Goal: Contribute content: Contribute content

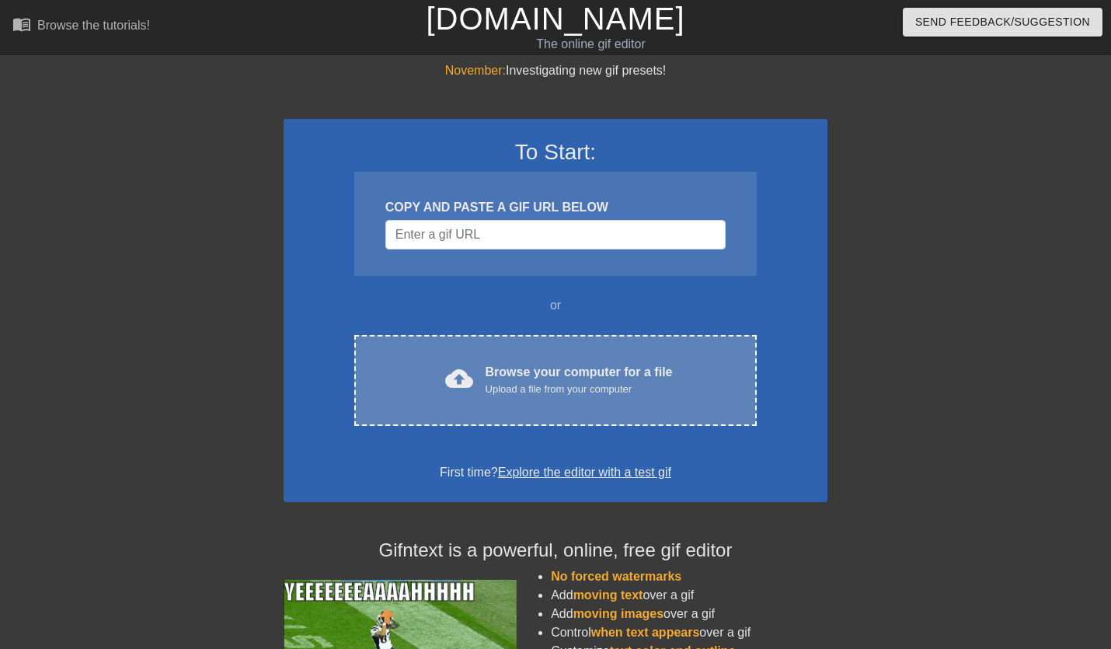
click at [548, 385] on div "Upload a file from your computer" at bounding box center [579, 389] width 187 height 16
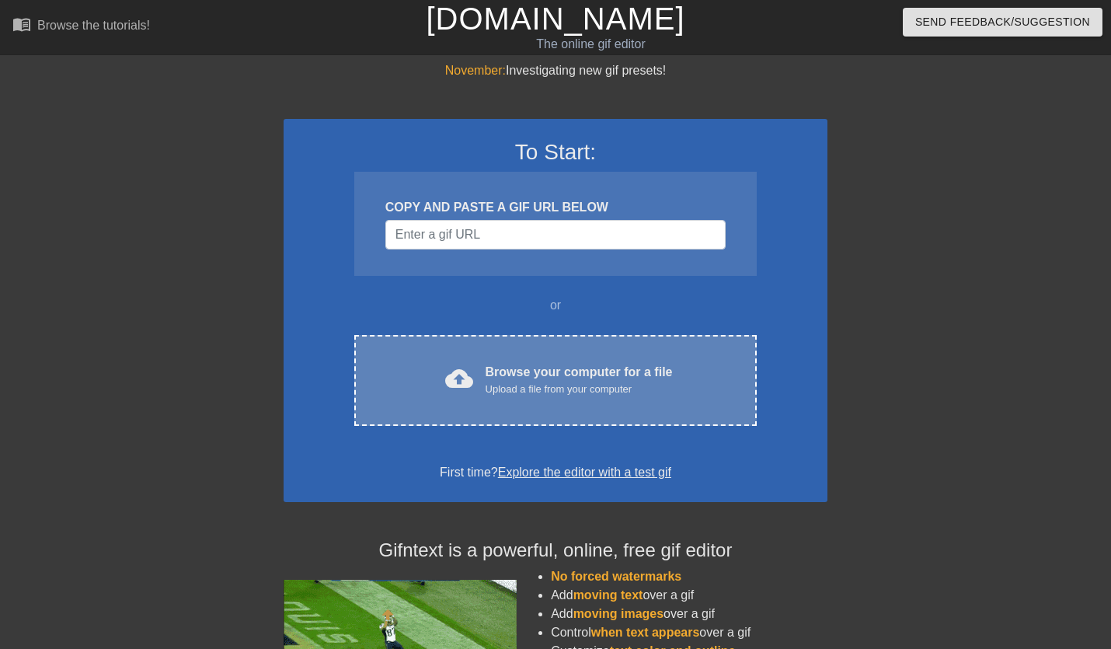
scroll to position [7, 0]
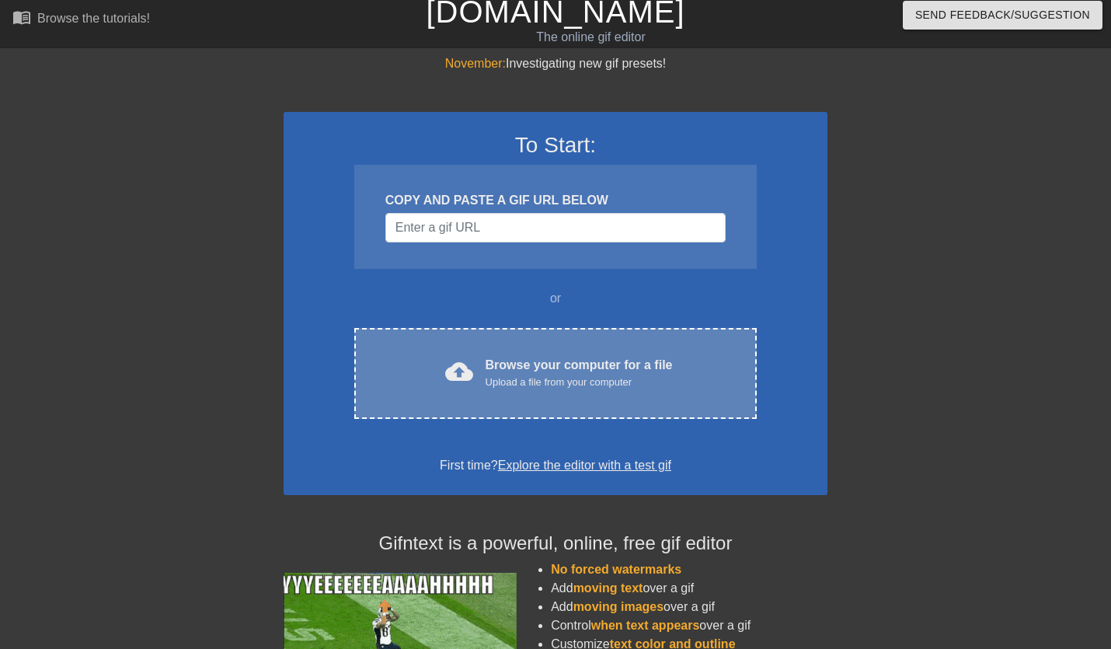
click at [566, 378] on div "Upload a file from your computer" at bounding box center [579, 382] width 187 height 16
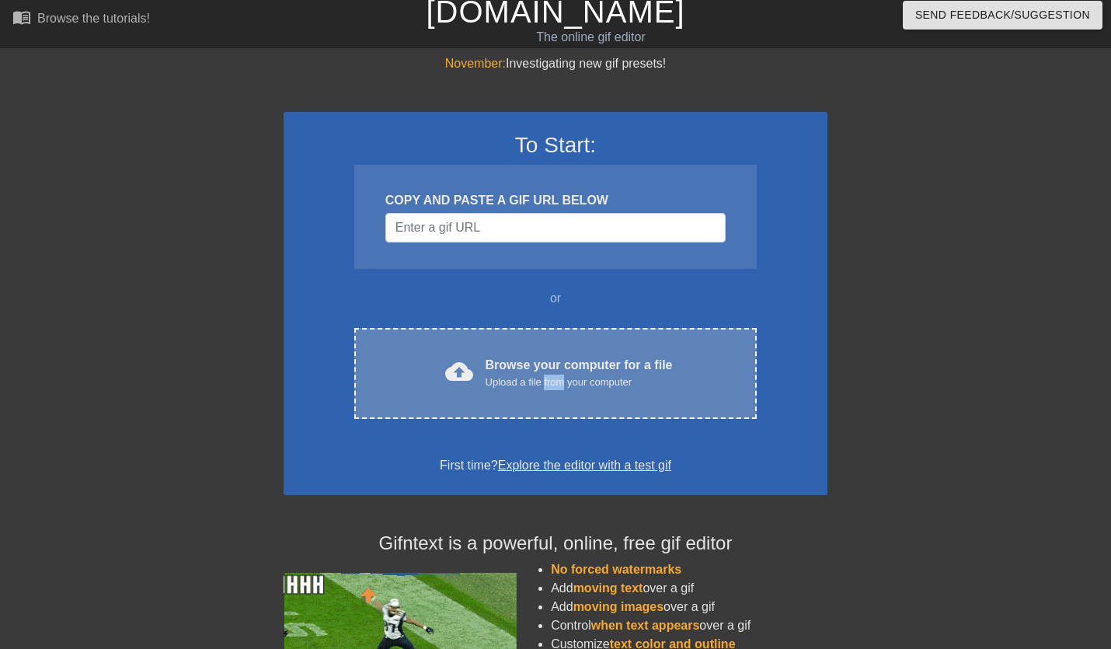
click at [566, 378] on div "Upload a file from your computer" at bounding box center [579, 382] width 187 height 16
click at [569, 377] on div "Upload a file from your computer" at bounding box center [579, 382] width 187 height 16
click at [570, 375] on div "Upload a file from your computer" at bounding box center [579, 382] width 187 height 16
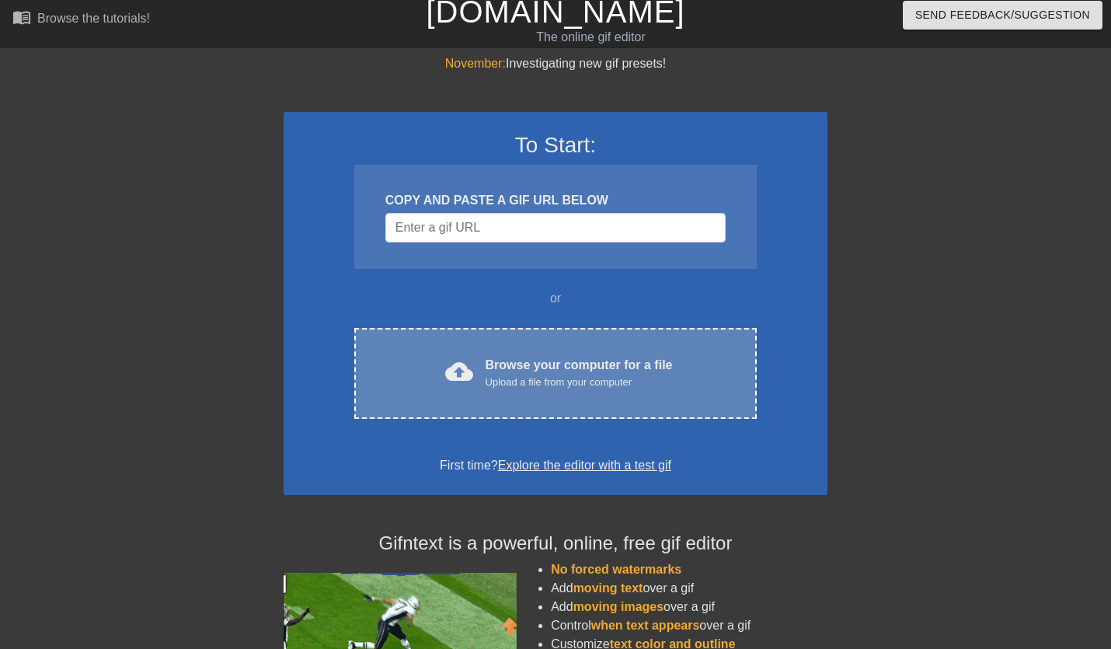
click at [569, 375] on div "Upload a file from your computer" at bounding box center [579, 382] width 187 height 16
drag, startPoint x: 569, startPoint y: 374, endPoint x: 574, endPoint y: 336, distance: 37.7
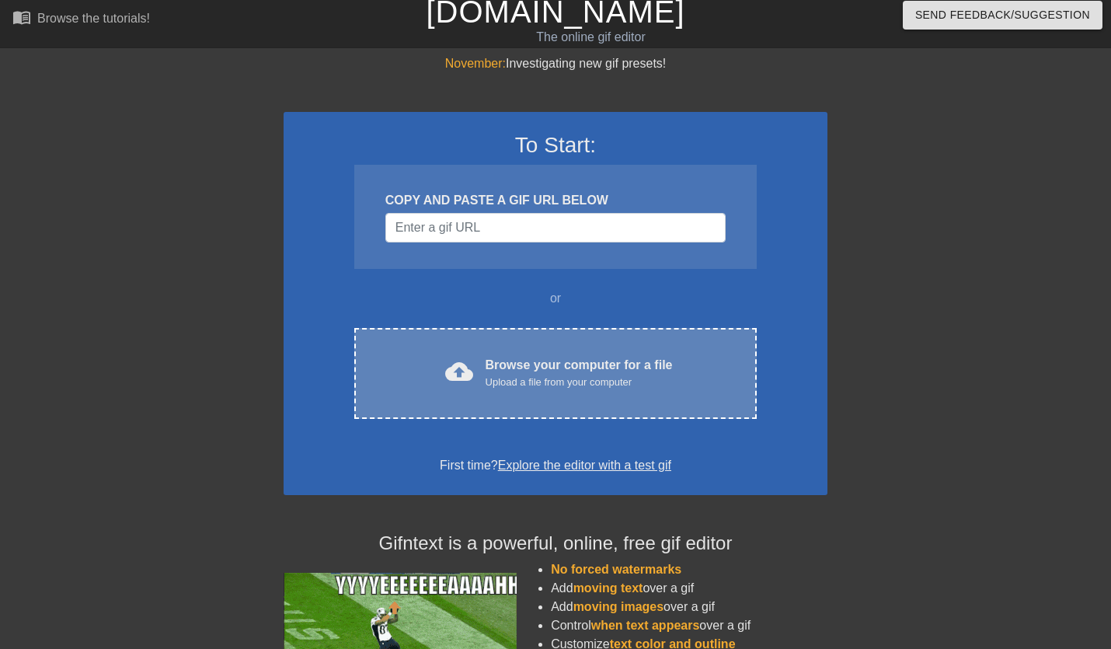
click at [569, 371] on div "Browse your computer for a file Upload a file from your computer" at bounding box center [579, 373] width 187 height 34
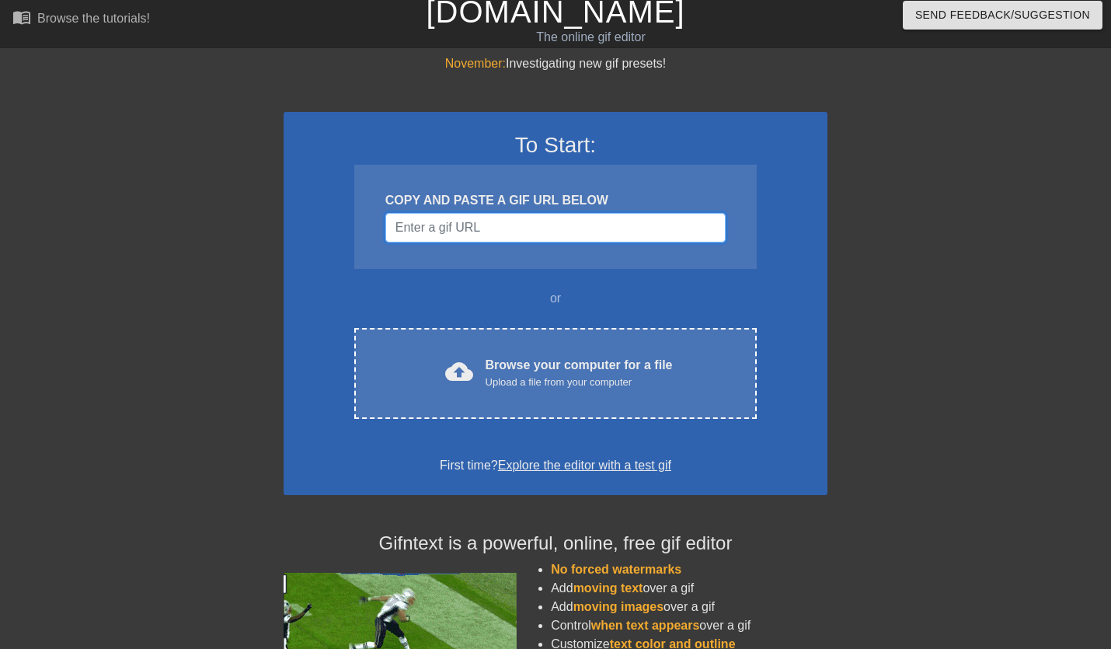
click at [503, 226] on input "Username" at bounding box center [555, 228] width 340 height 30
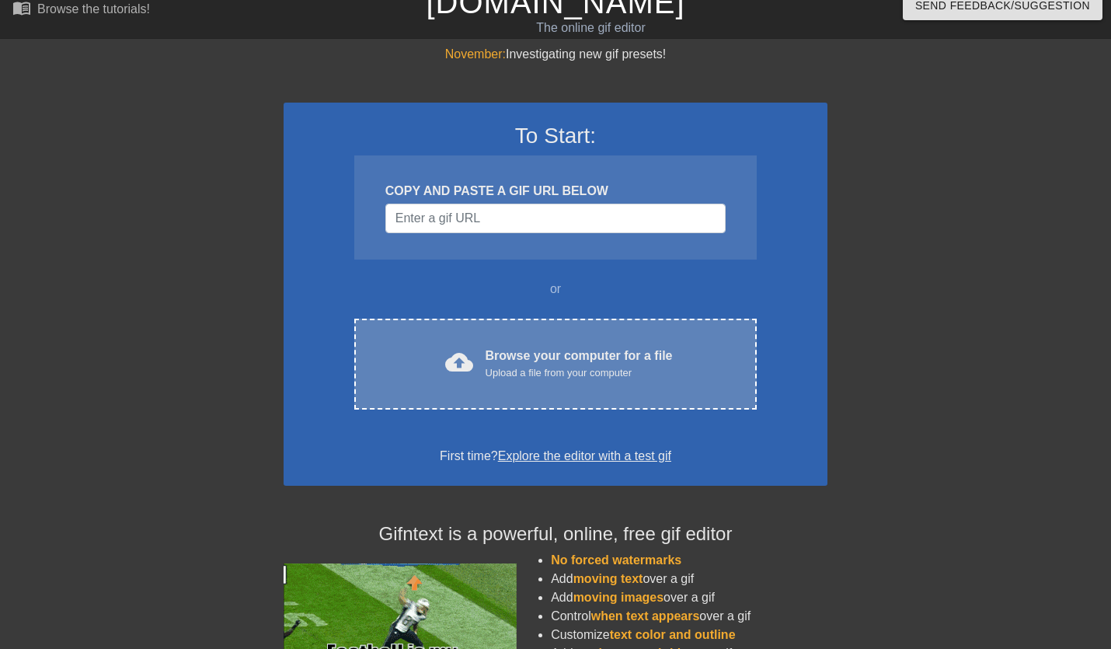
click at [517, 369] on div "Browse your computer for a file Upload a file from your computer" at bounding box center [579, 364] width 187 height 34
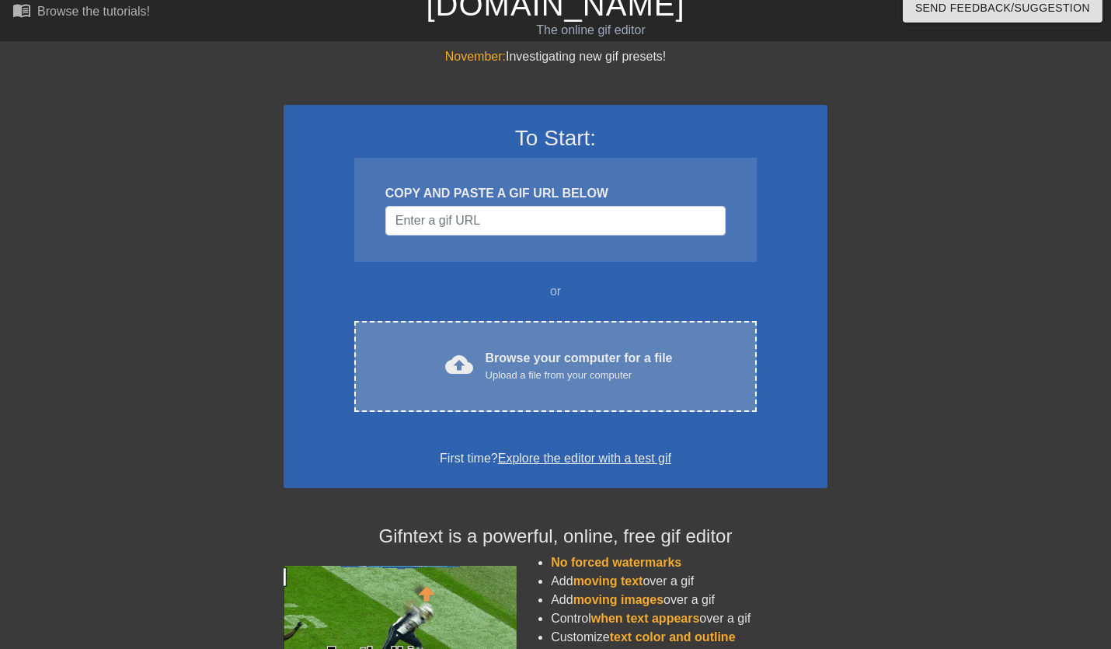
click at [520, 368] on div "Browse your computer for a file Upload a file from your computer" at bounding box center [579, 366] width 187 height 34
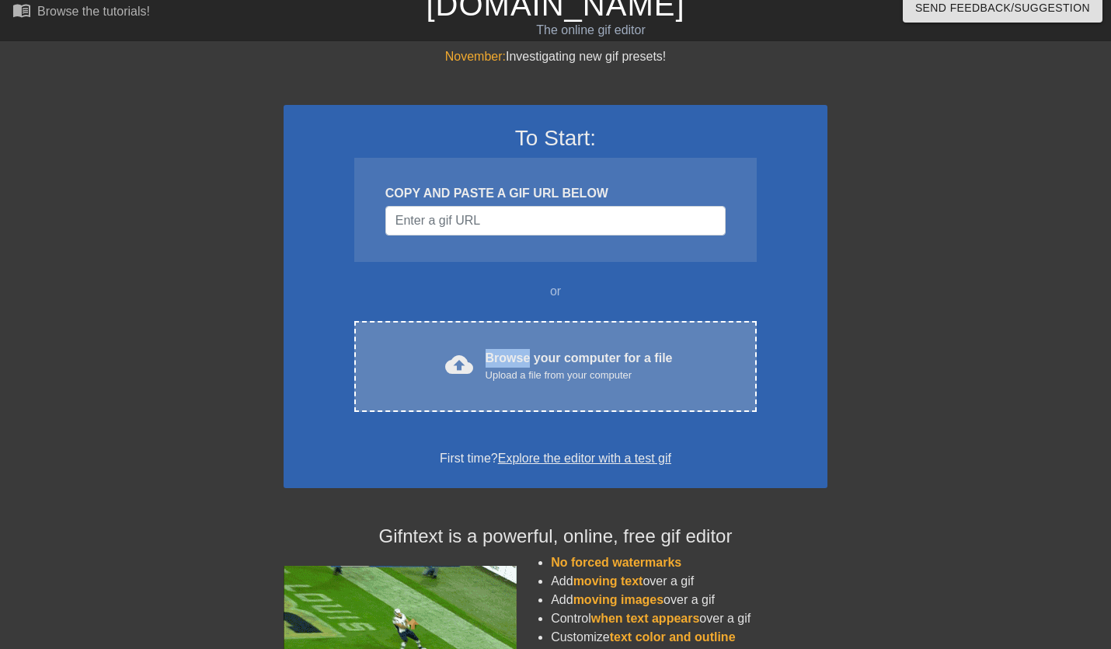
click at [520, 368] on div "Browse your computer for a file Upload a file from your computer" at bounding box center [579, 366] width 187 height 34
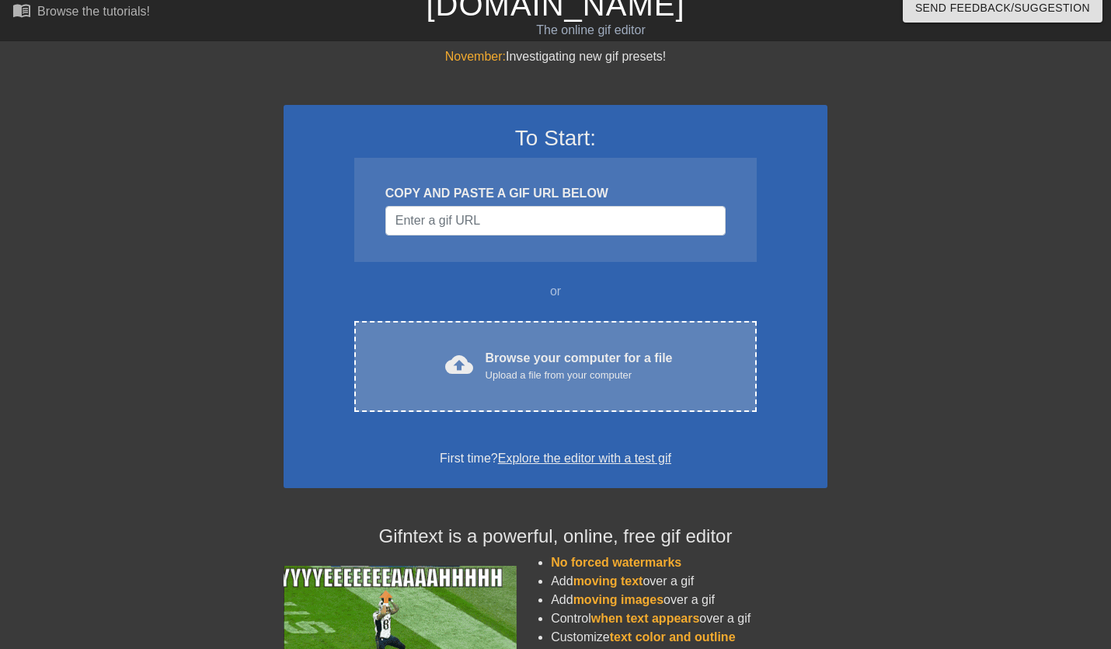
click at [520, 368] on div "Browse your computer for a file Upload a file from your computer" at bounding box center [579, 366] width 187 height 34
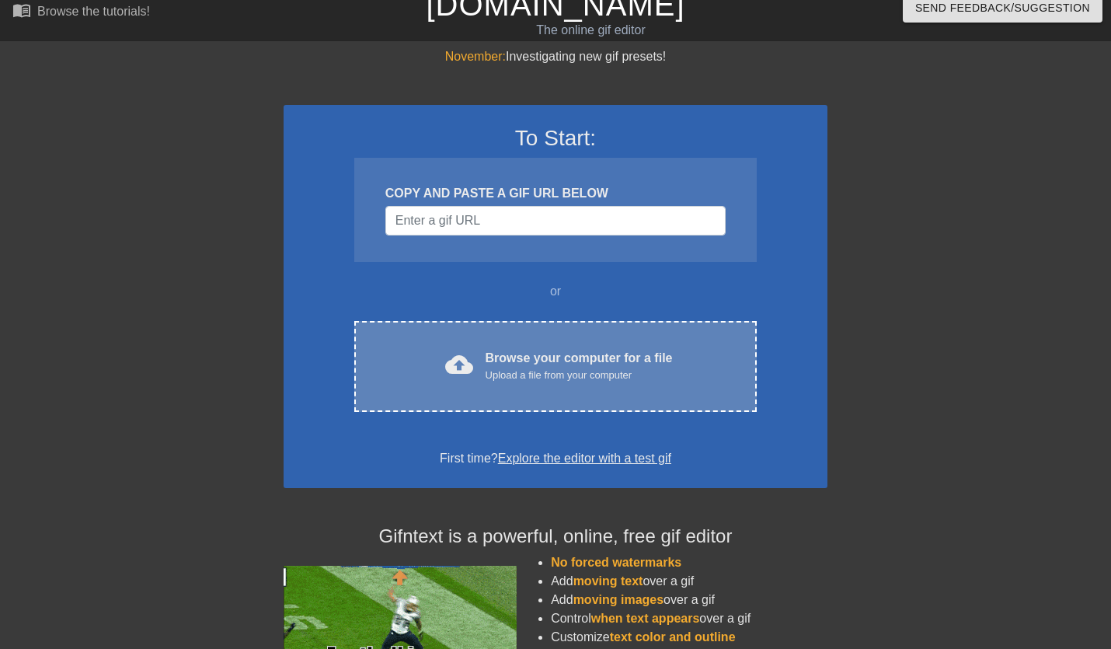
click at [520, 368] on div "Browse your computer for a file Upload a file from your computer" at bounding box center [579, 366] width 187 height 34
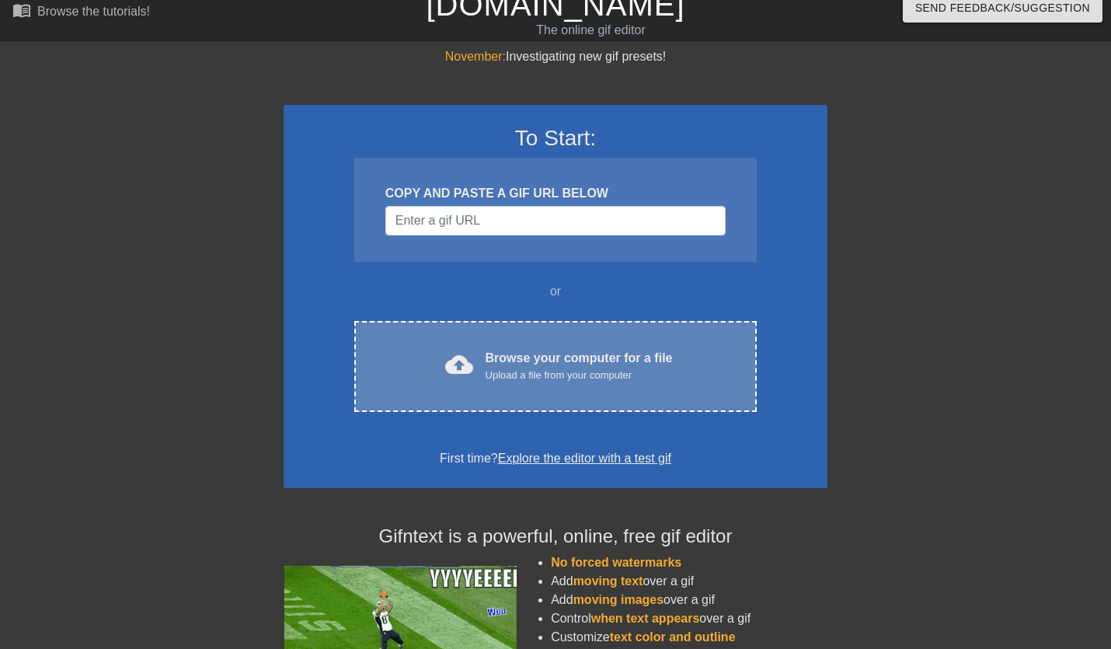
click at [520, 368] on div "Browse your computer for a file Upload a file from your computer" at bounding box center [579, 366] width 187 height 34
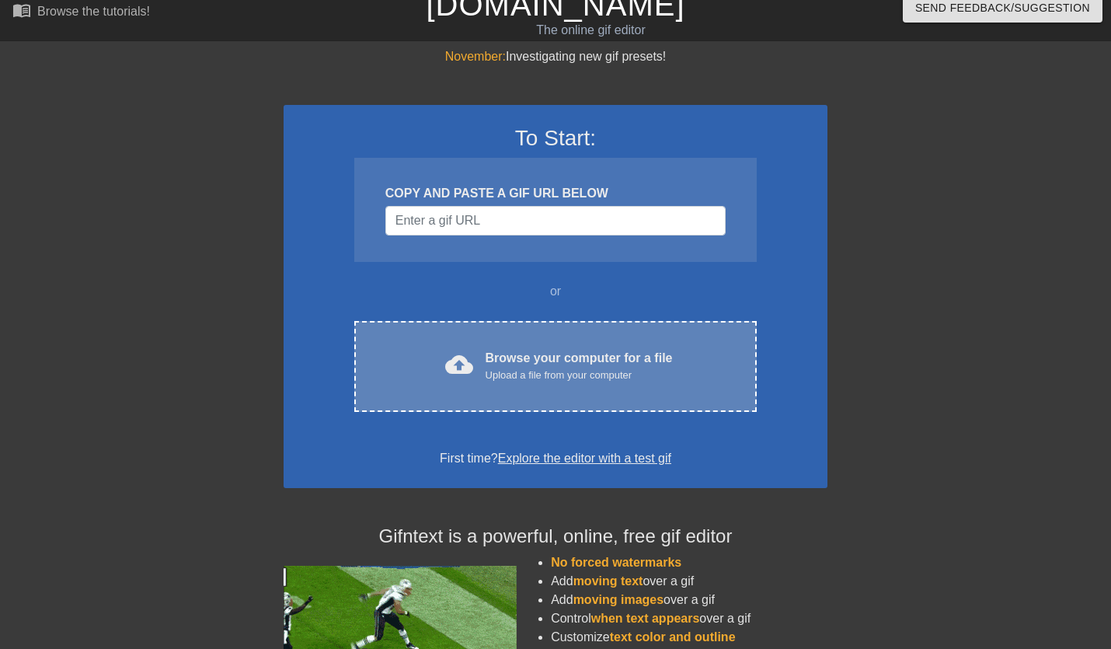
click at [520, 368] on div "Browse your computer for a file Upload a file from your computer" at bounding box center [579, 366] width 187 height 34
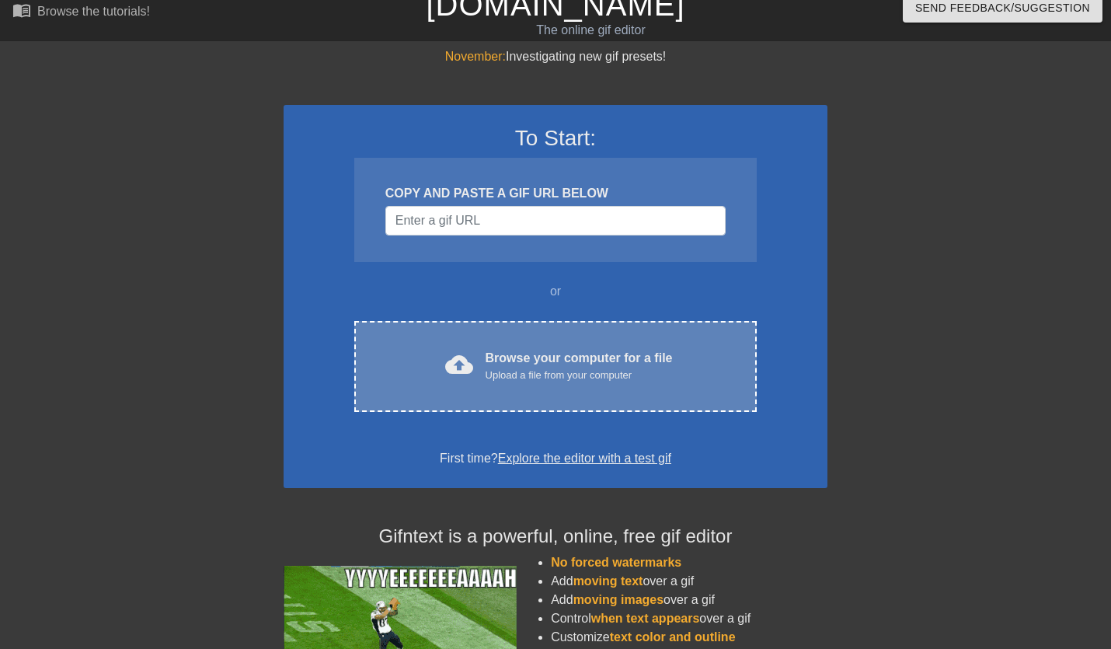
click at [520, 368] on div "Browse your computer for a file Upload a file from your computer" at bounding box center [579, 366] width 187 height 34
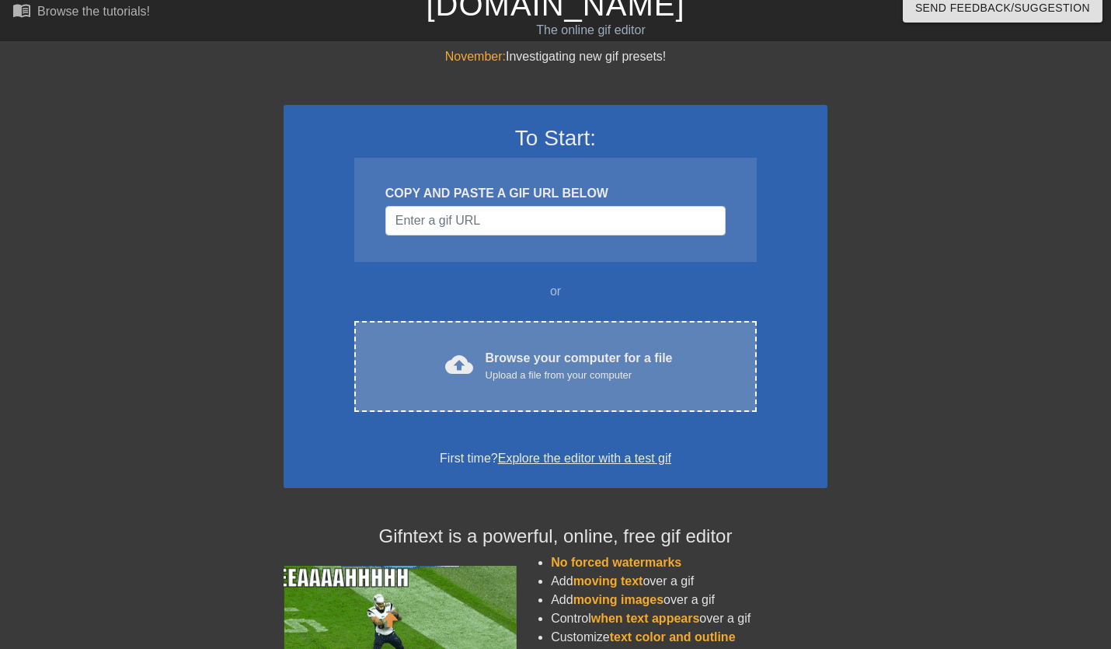
click at [520, 368] on div "Browse your computer for a file Upload a file from your computer" at bounding box center [579, 366] width 187 height 34
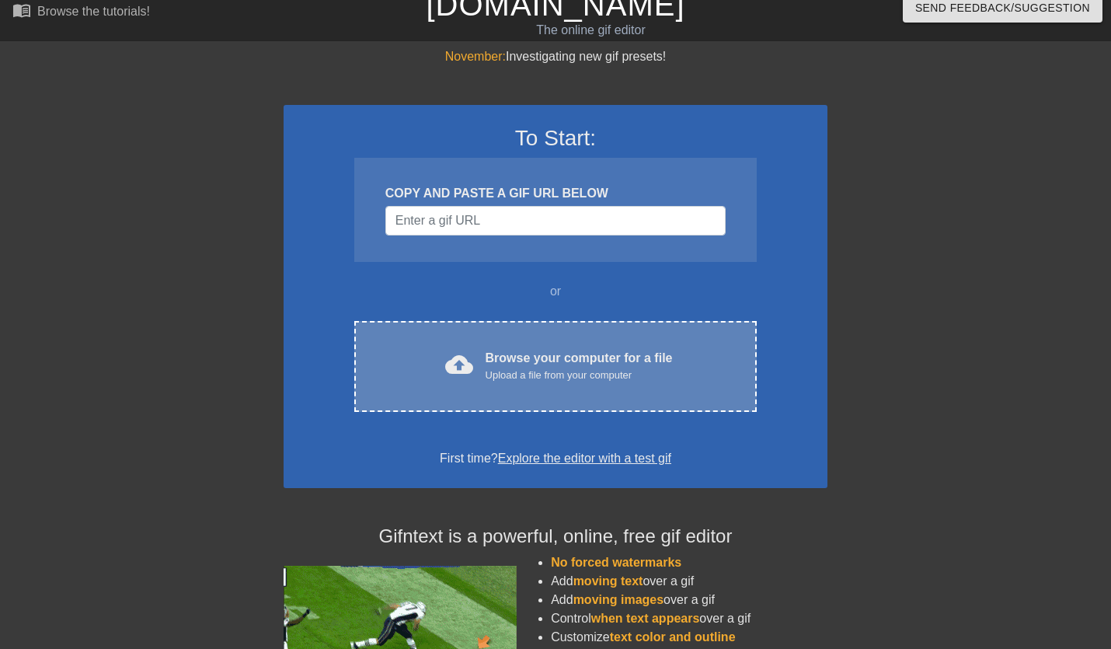
click at [520, 368] on div "Browse your computer for a file Upload a file from your computer" at bounding box center [579, 366] width 187 height 34
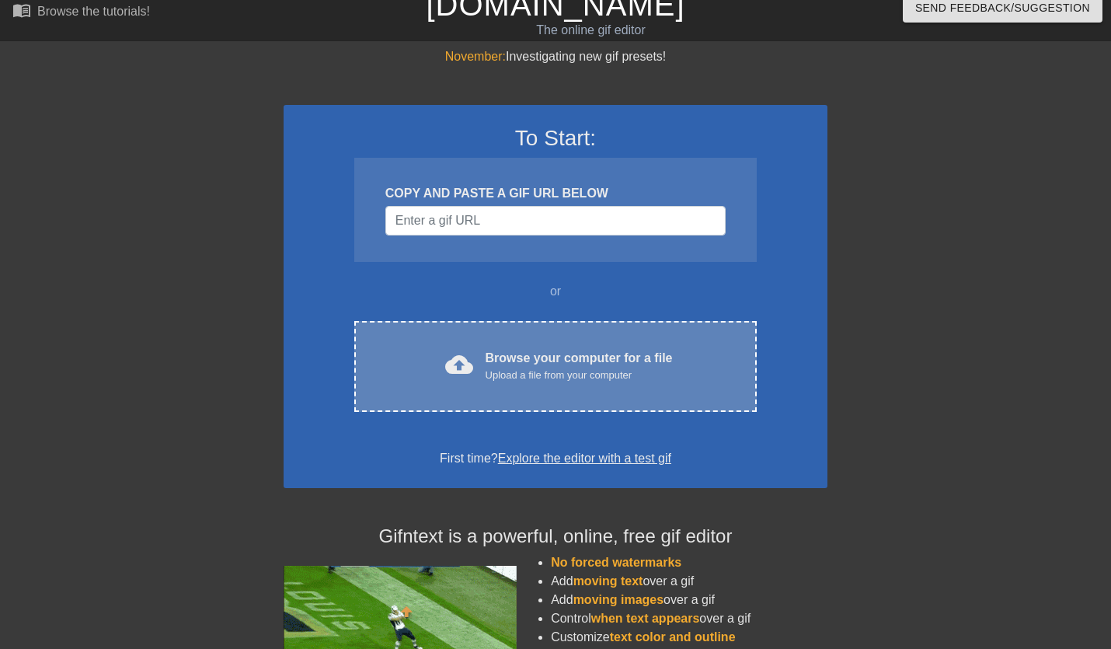
click at [520, 368] on div "Browse your computer for a file Upload a file from your computer" at bounding box center [579, 366] width 187 height 34
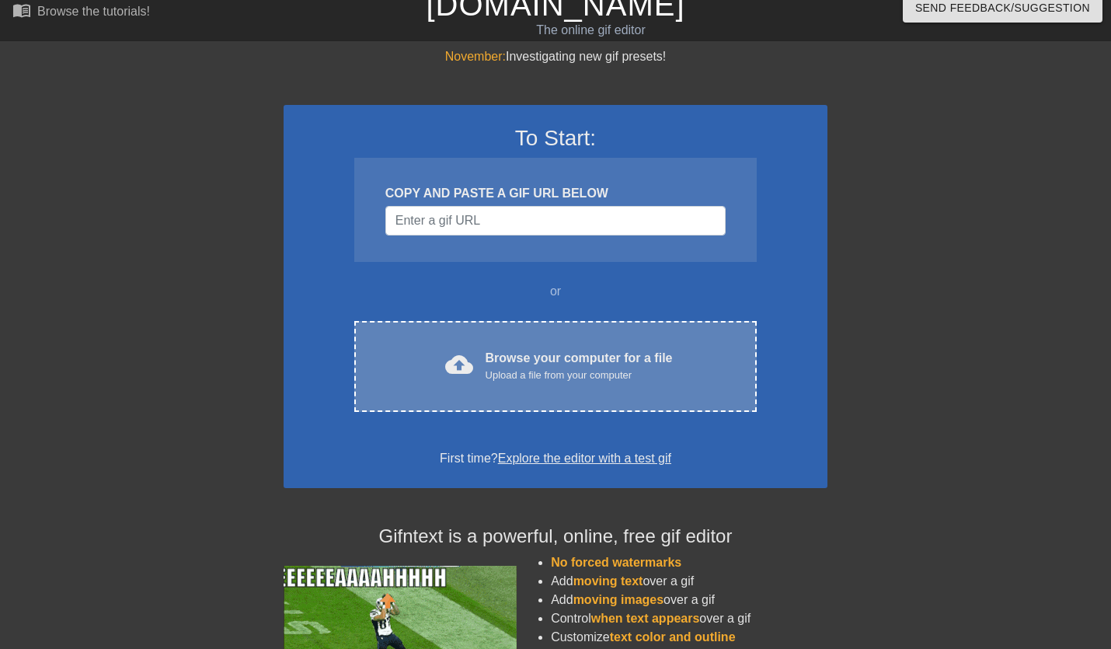
click at [520, 368] on div "Browse your computer for a file Upload a file from your computer" at bounding box center [579, 366] width 187 height 34
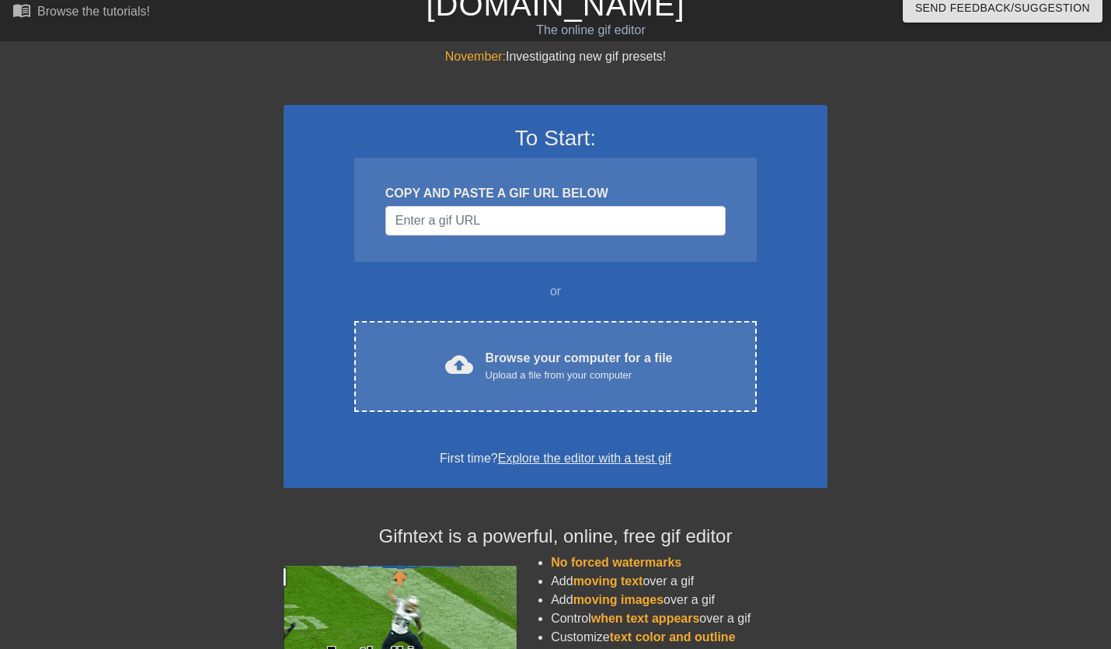
click at [215, 168] on div at bounding box center [148, 280] width 233 height 466
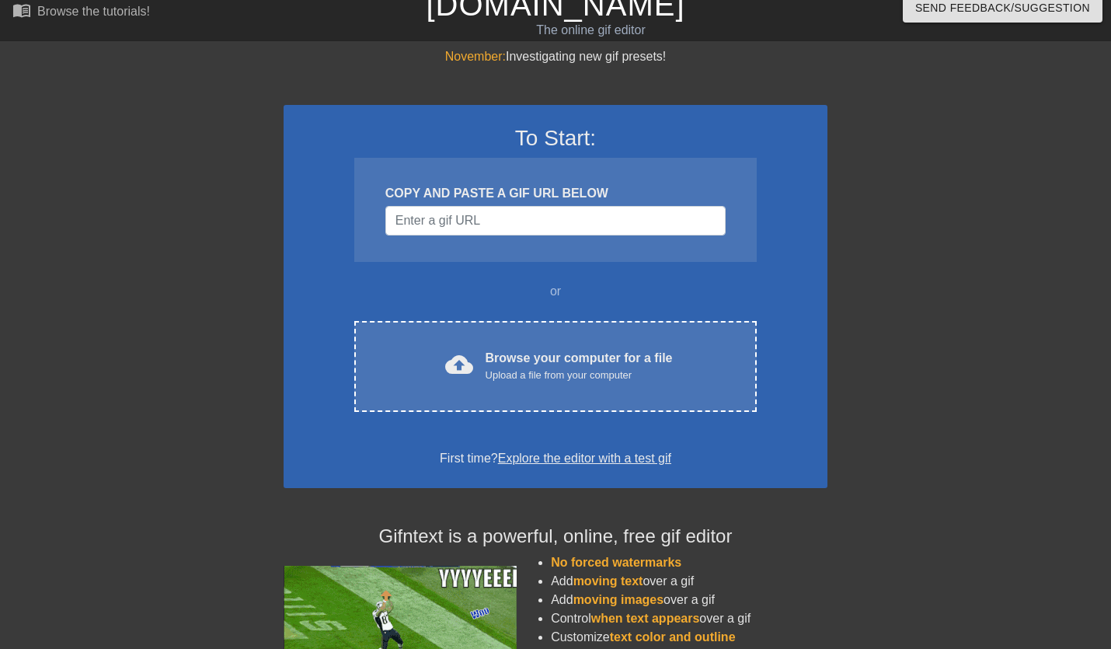
click at [214, 169] on div at bounding box center [148, 280] width 233 height 466
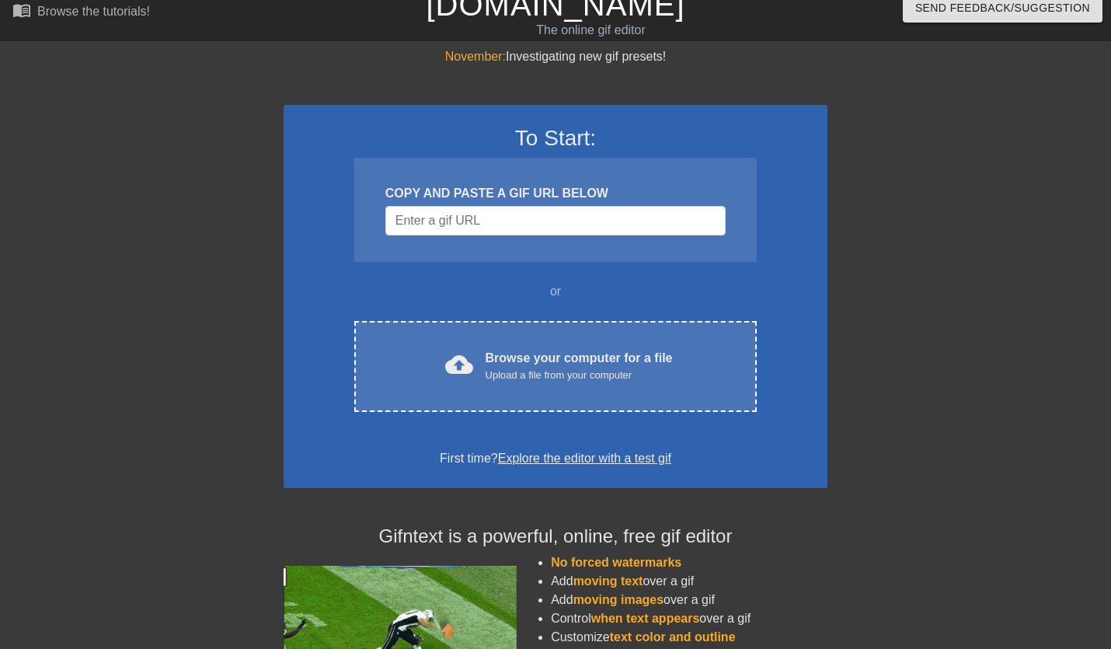
drag, startPoint x: 214, startPoint y: 169, endPoint x: 273, endPoint y: 164, distance: 59.2
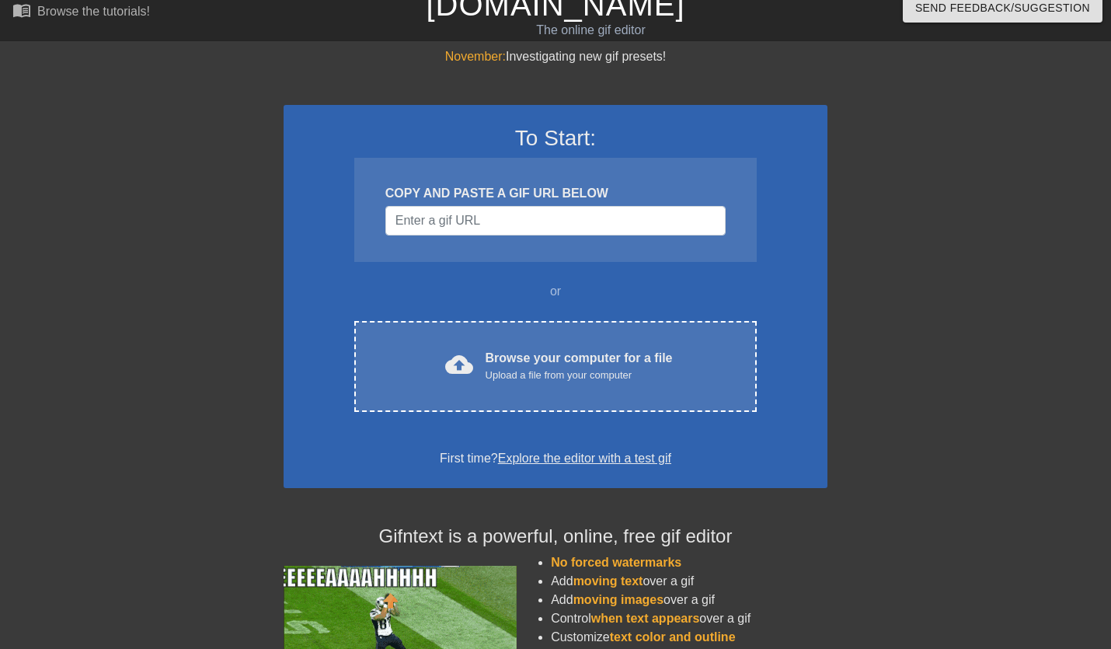
click at [214, 169] on div at bounding box center [148, 280] width 233 height 466
